Goal: Information Seeking & Learning: Find specific fact

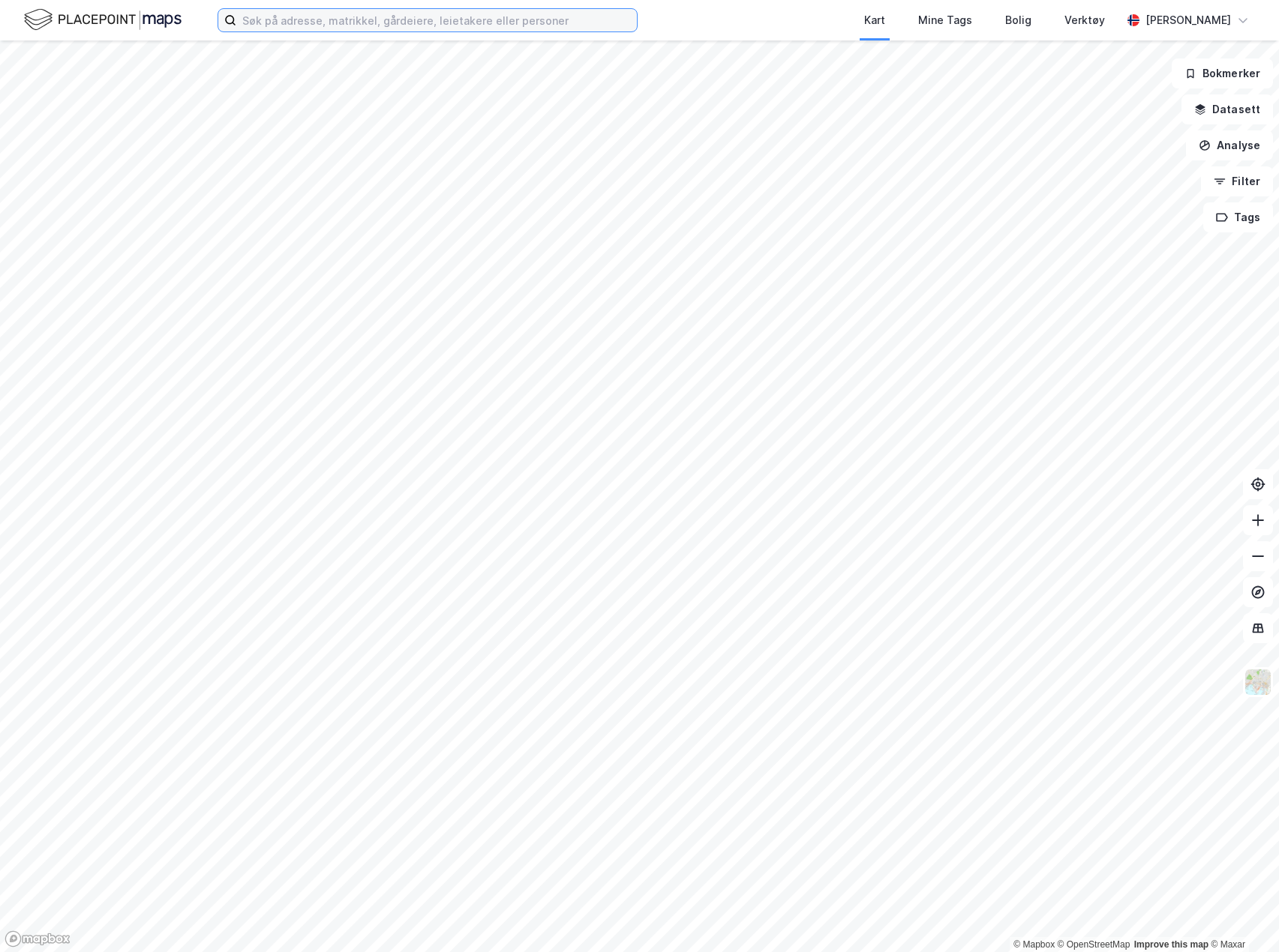
click at [404, 18] on input at bounding box center [436, 20] width 400 height 23
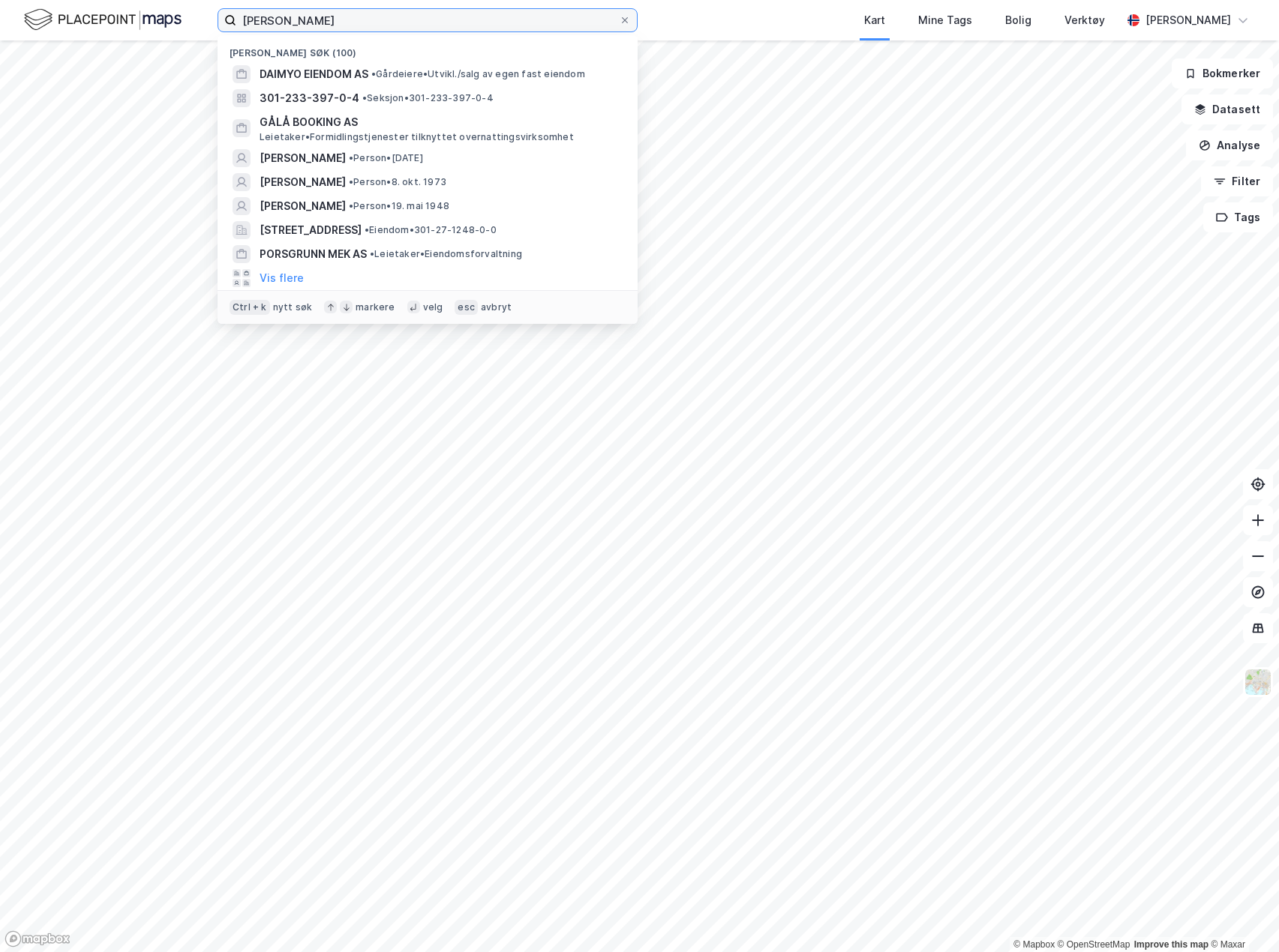
type input "[PERSON_NAME]"
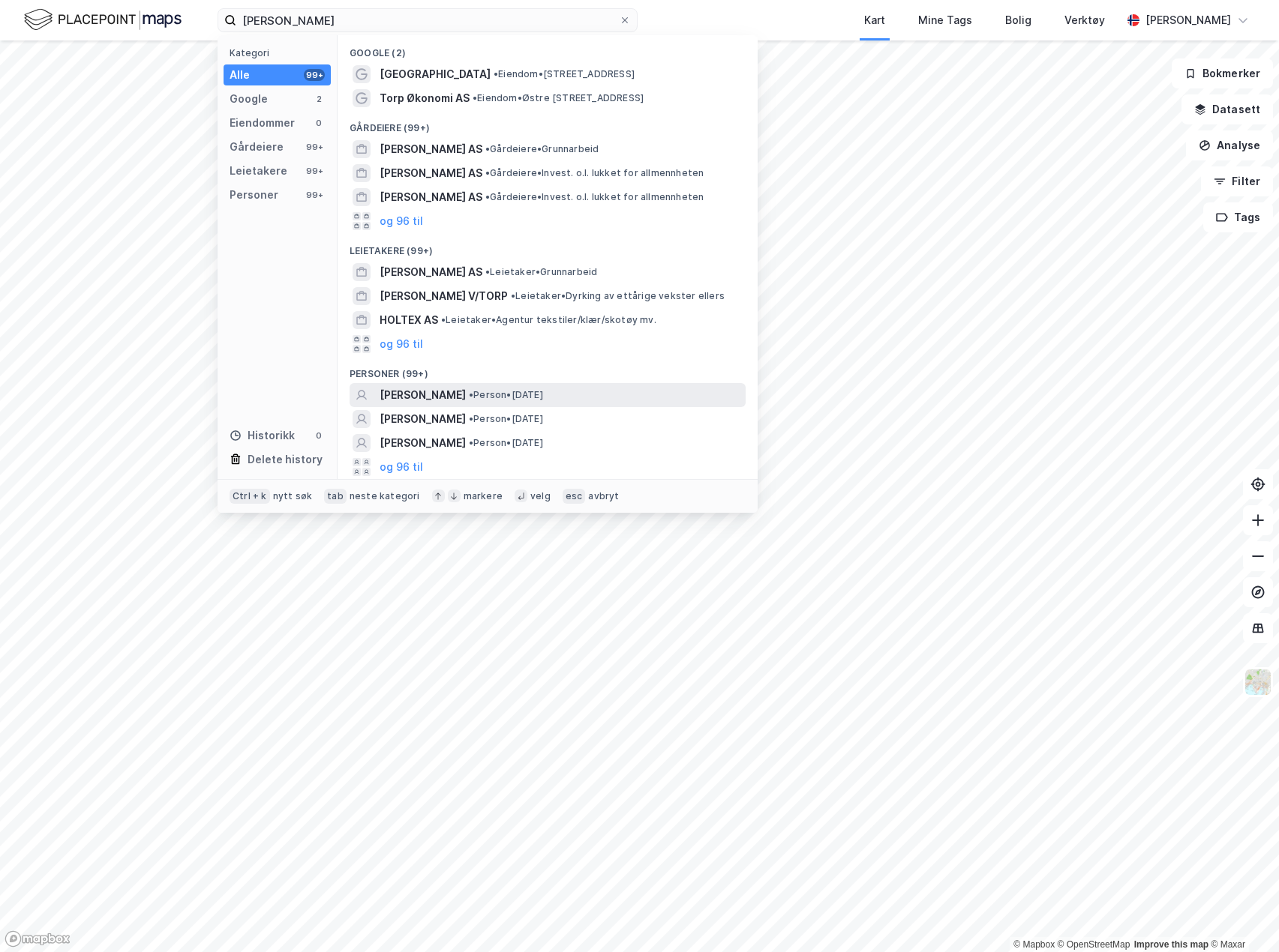
click at [431, 390] on span "[PERSON_NAME]" at bounding box center [423, 395] width 86 height 18
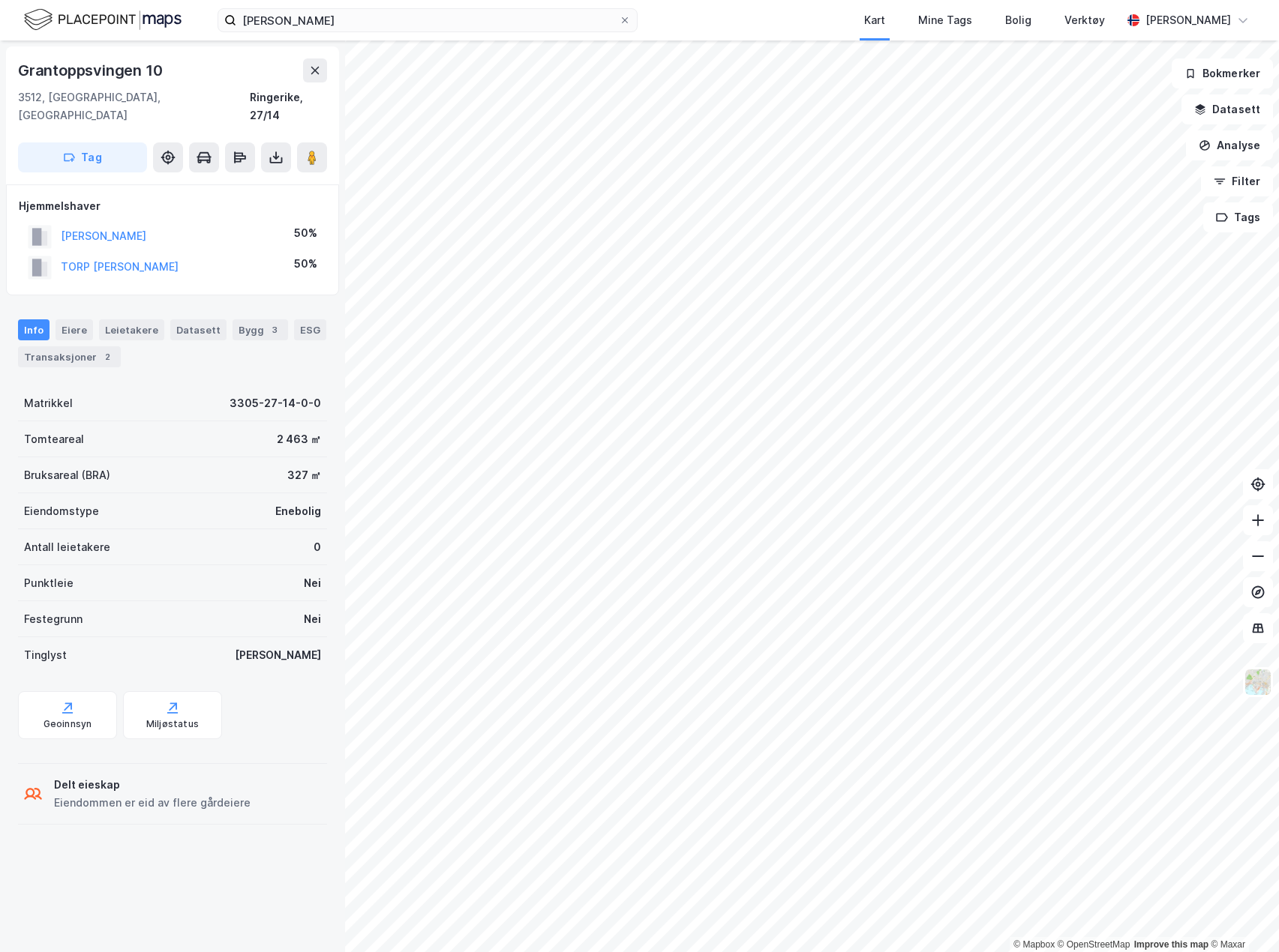
click at [116, 72] on div "Grantoppsvingen 10" at bounding box center [91, 71] width 147 height 24
click at [115, 72] on div "Grantoppsvingen 10" at bounding box center [91, 71] width 147 height 24
